Goal: Find specific page/section: Find specific page/section

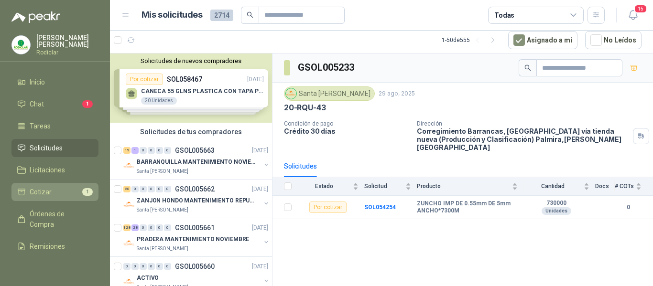
scroll to position [2199, 0]
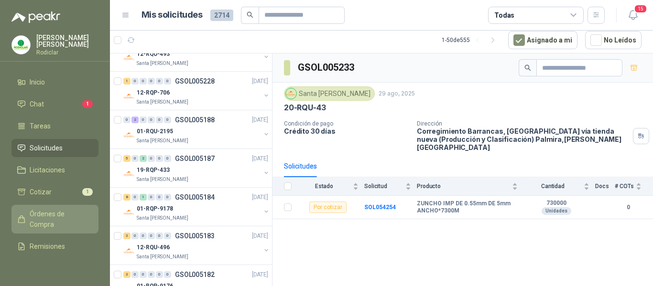
click at [43, 209] on span "Órdenes de Compra" at bounding box center [60, 219] width 60 height 21
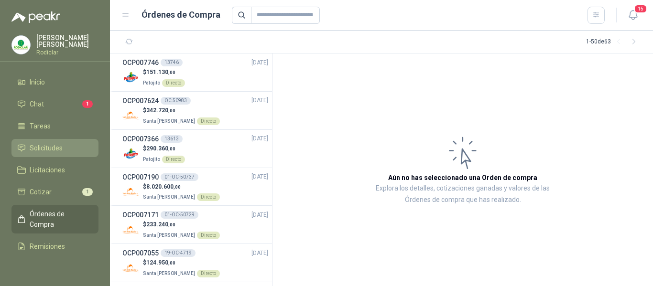
click at [44, 147] on span "Solicitudes" at bounding box center [46, 148] width 33 height 11
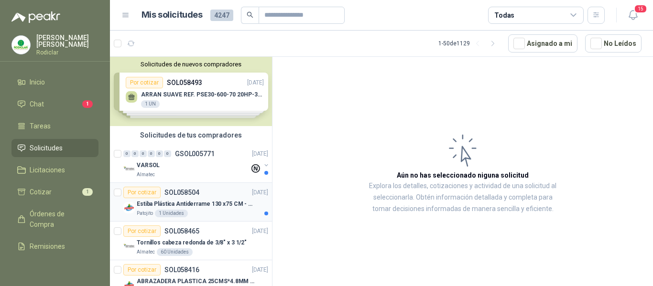
click at [213, 215] on div "Patojito 1 Unidades" at bounding box center [202, 214] width 131 height 8
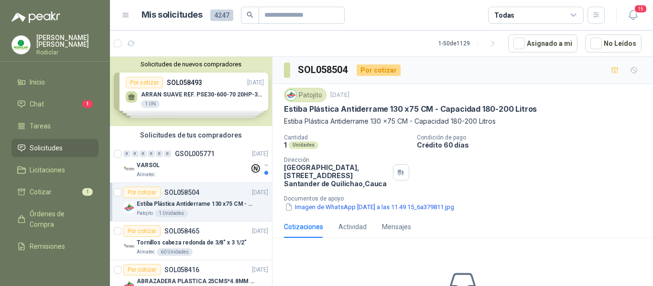
click at [210, 193] on div "Por cotizar SOL058504 [DATE]" at bounding box center [195, 192] width 145 height 11
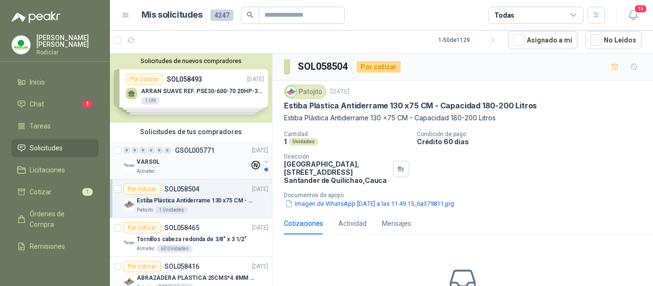
click at [210, 170] on div "Almatec" at bounding box center [193, 172] width 113 height 8
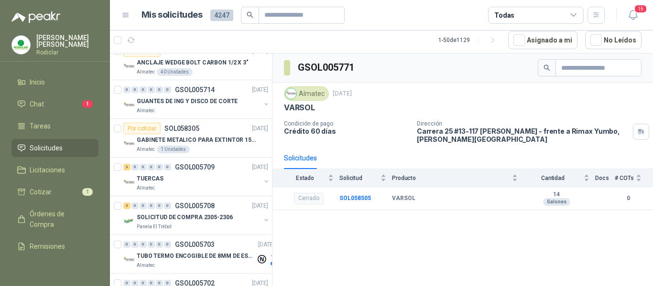
scroll to position [335, 0]
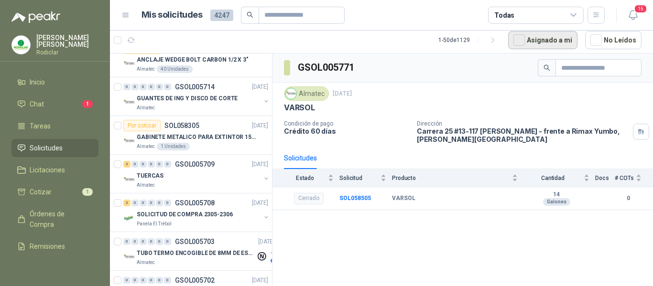
click at [518, 41] on button "Asignado a mi" at bounding box center [542, 40] width 69 height 18
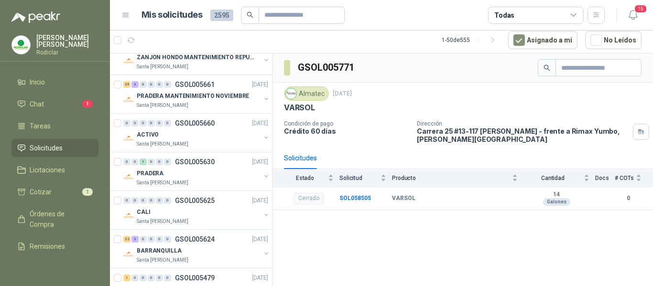
scroll to position [0, 0]
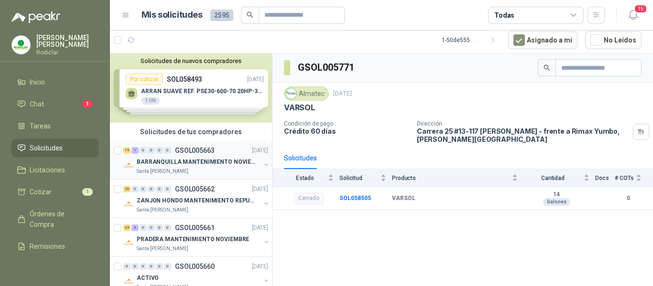
click at [221, 171] on div "Santa [PERSON_NAME]" at bounding box center [199, 172] width 124 height 8
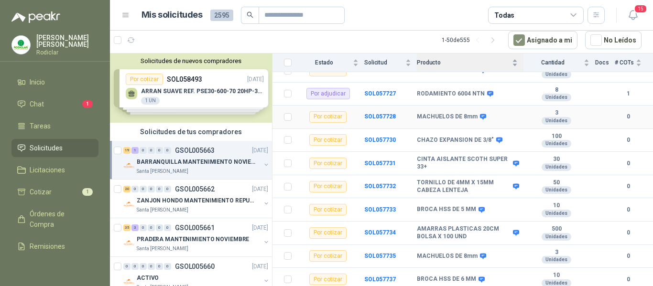
scroll to position [191, 0]
